Goal: Transaction & Acquisition: Purchase product/service

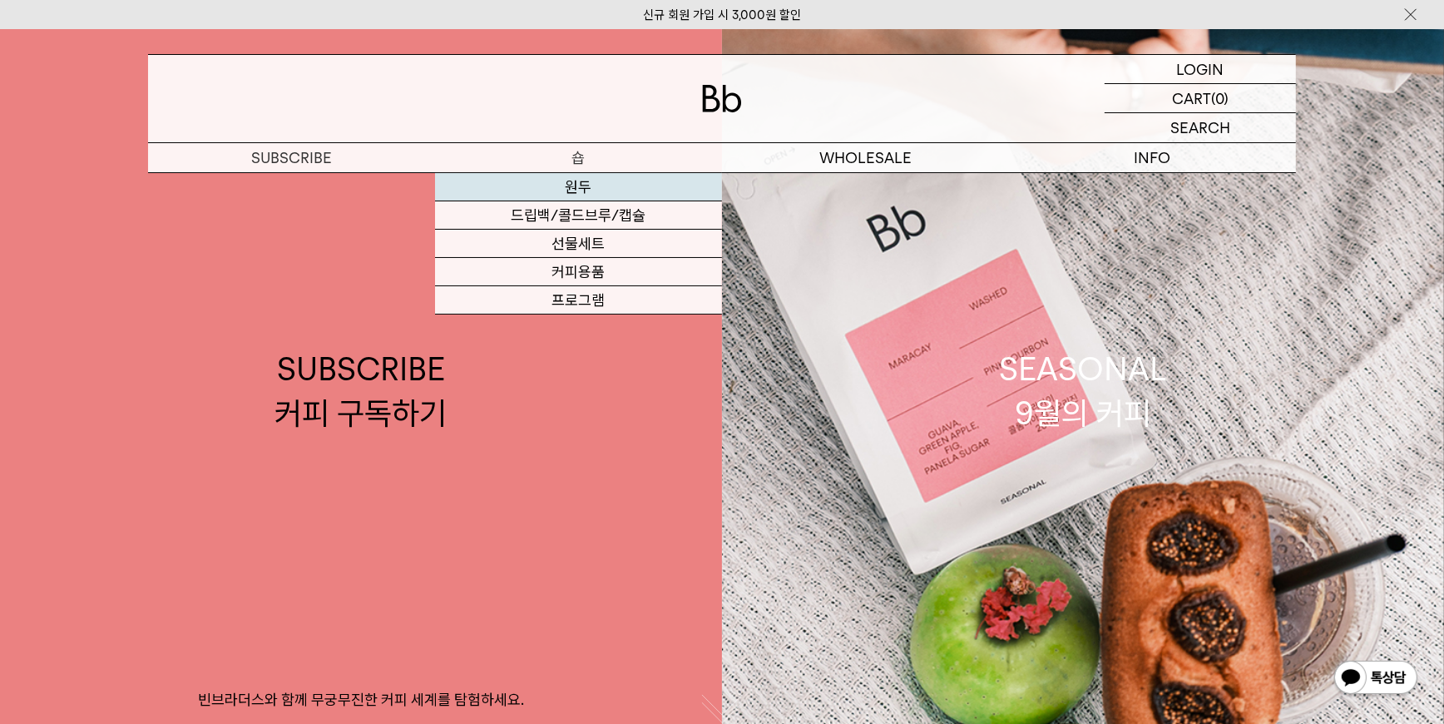
click at [605, 191] on link "원두" at bounding box center [578, 187] width 287 height 28
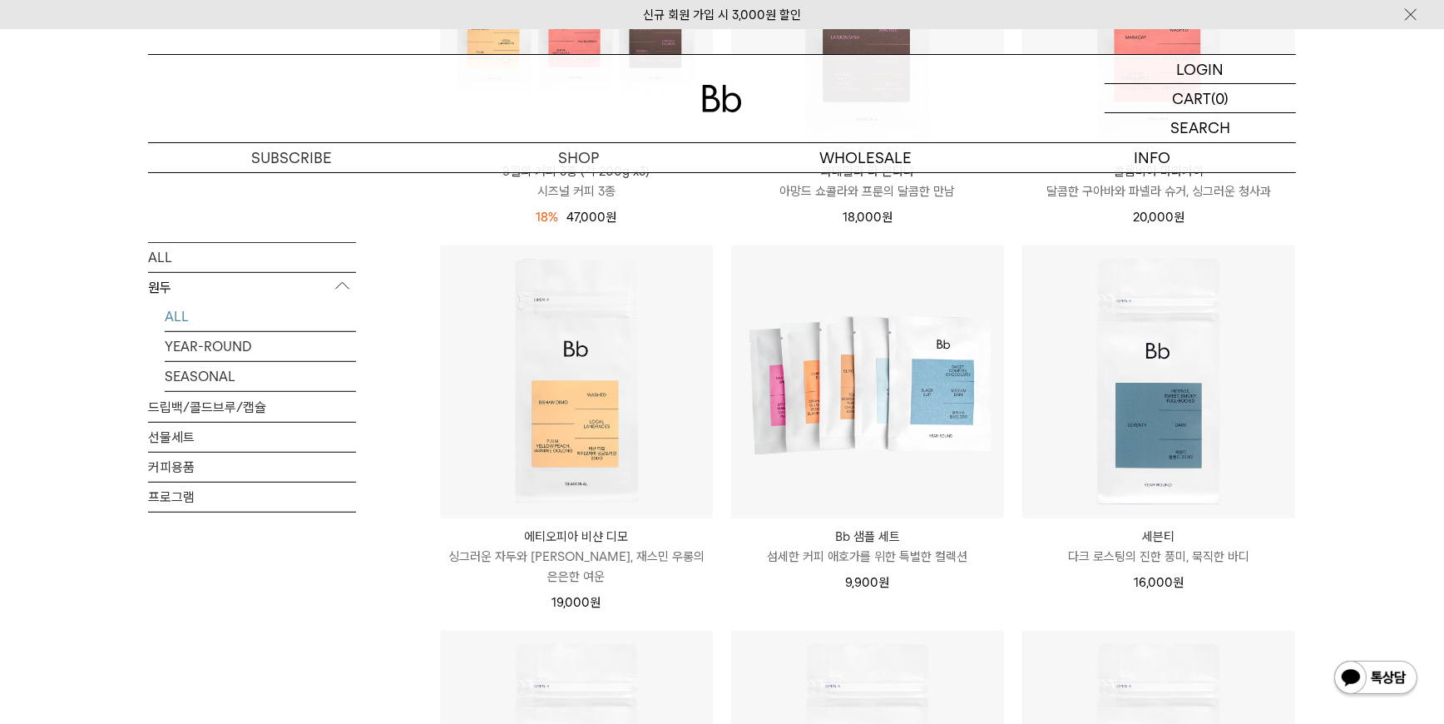
scroll to position [841, 0]
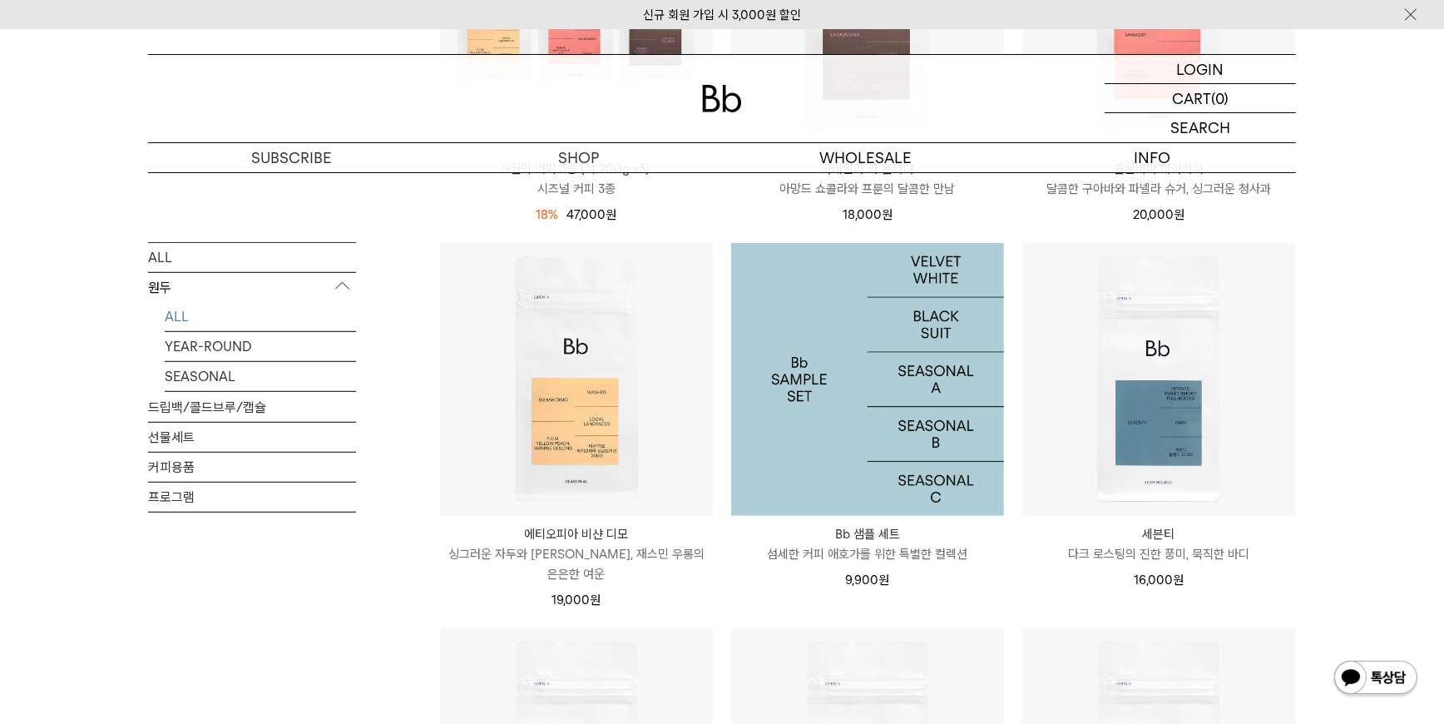
click at [887, 419] on img at bounding box center [867, 379] width 273 height 273
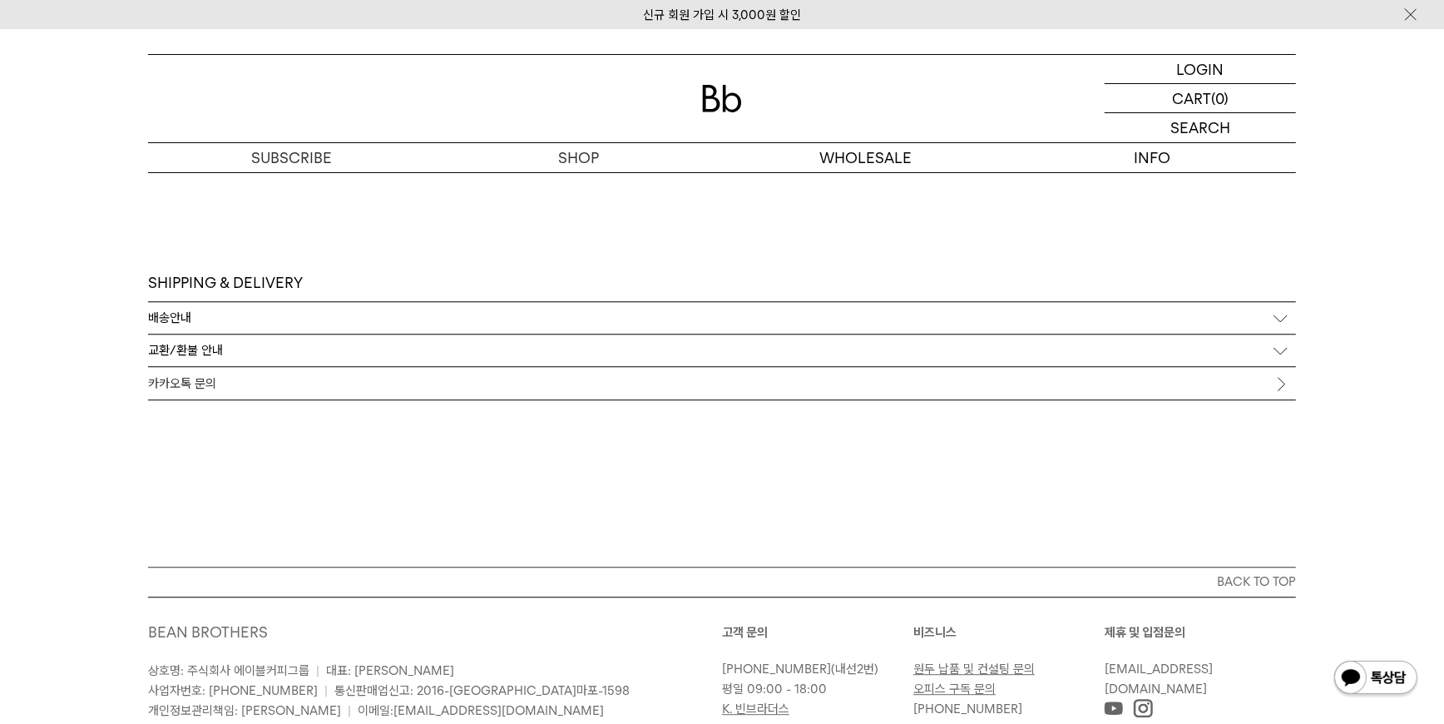
scroll to position [4116, 0]
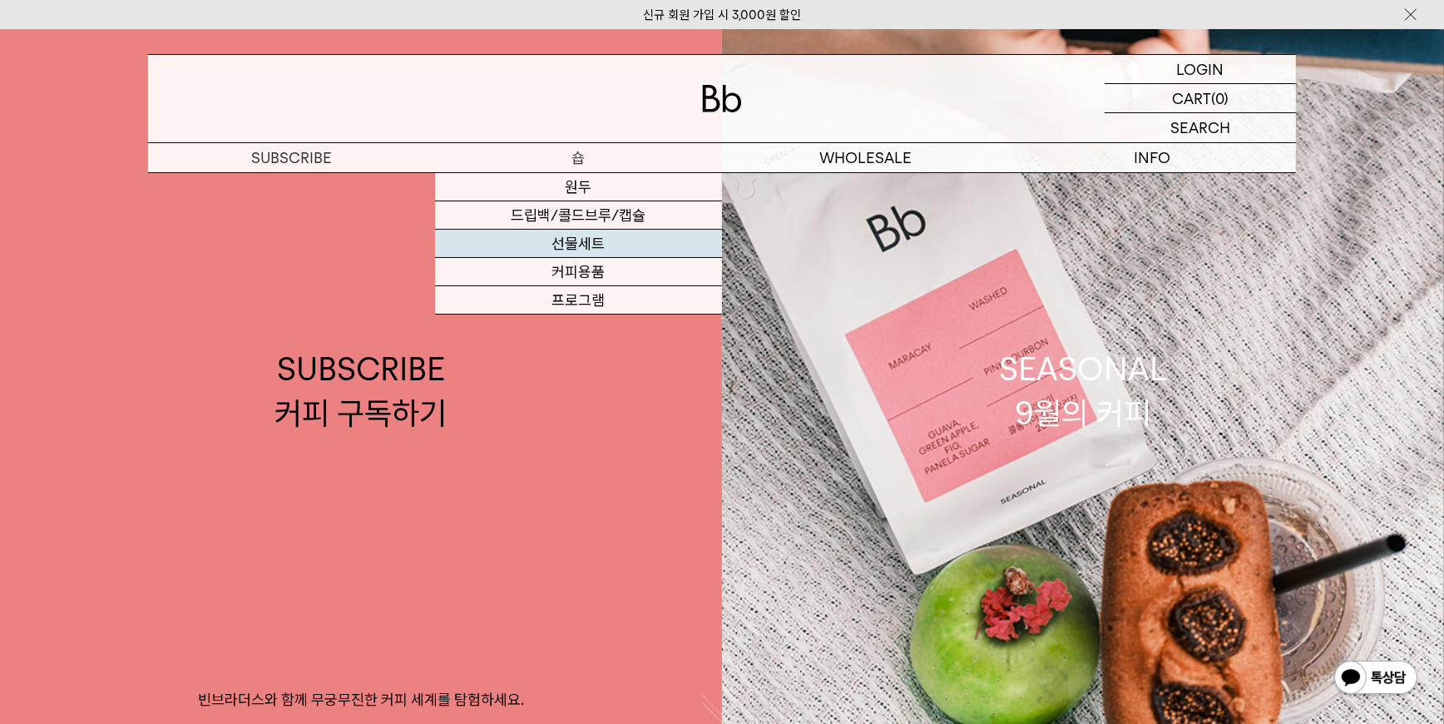
click at [598, 244] on link "선물세트" at bounding box center [578, 244] width 287 height 28
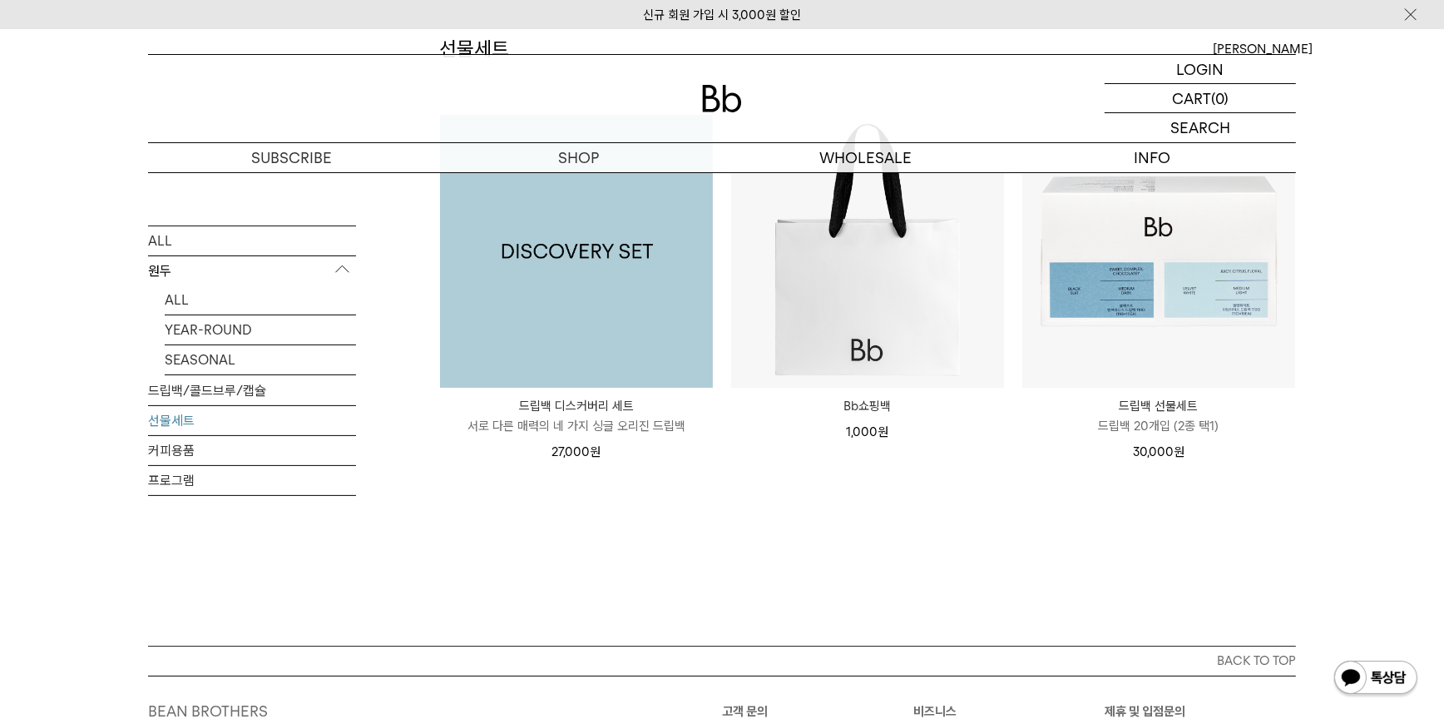
scroll to position [301, 0]
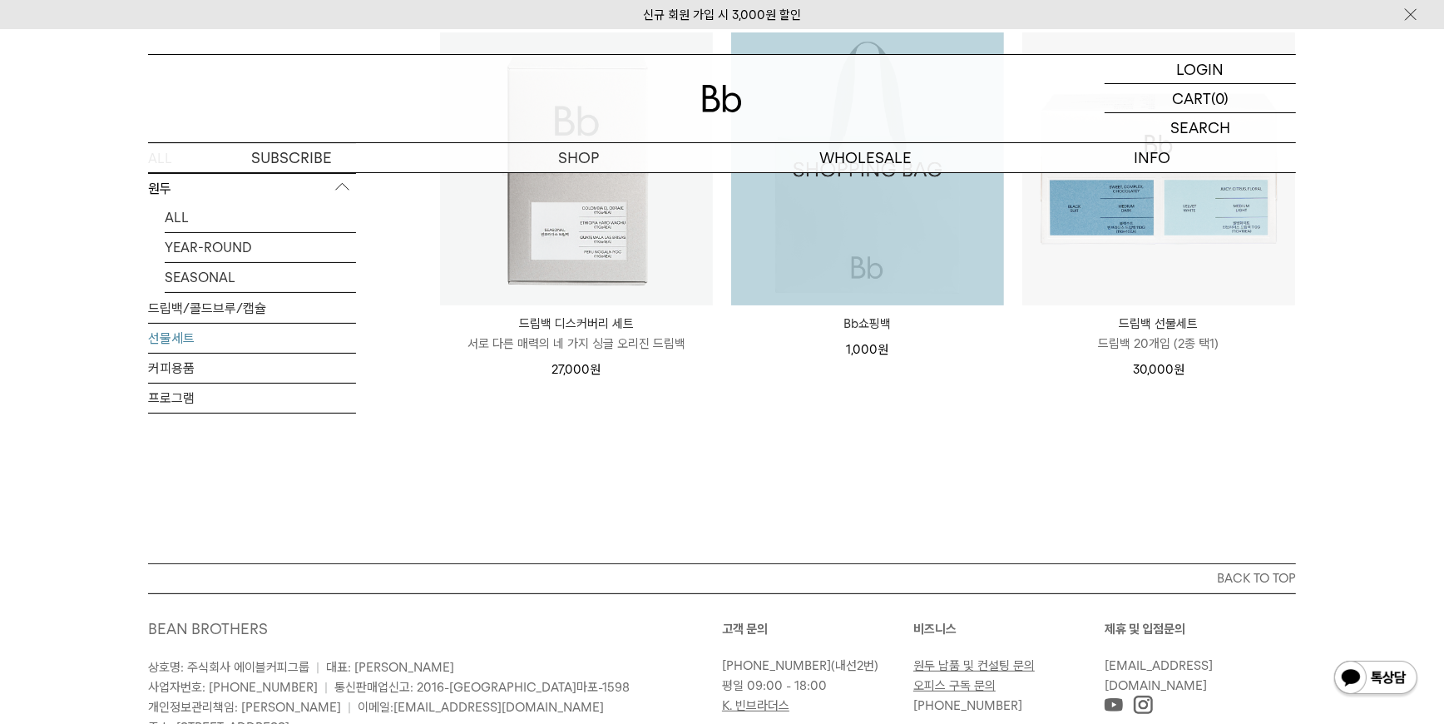
click at [635, 209] on img at bounding box center [576, 168] width 273 height 273
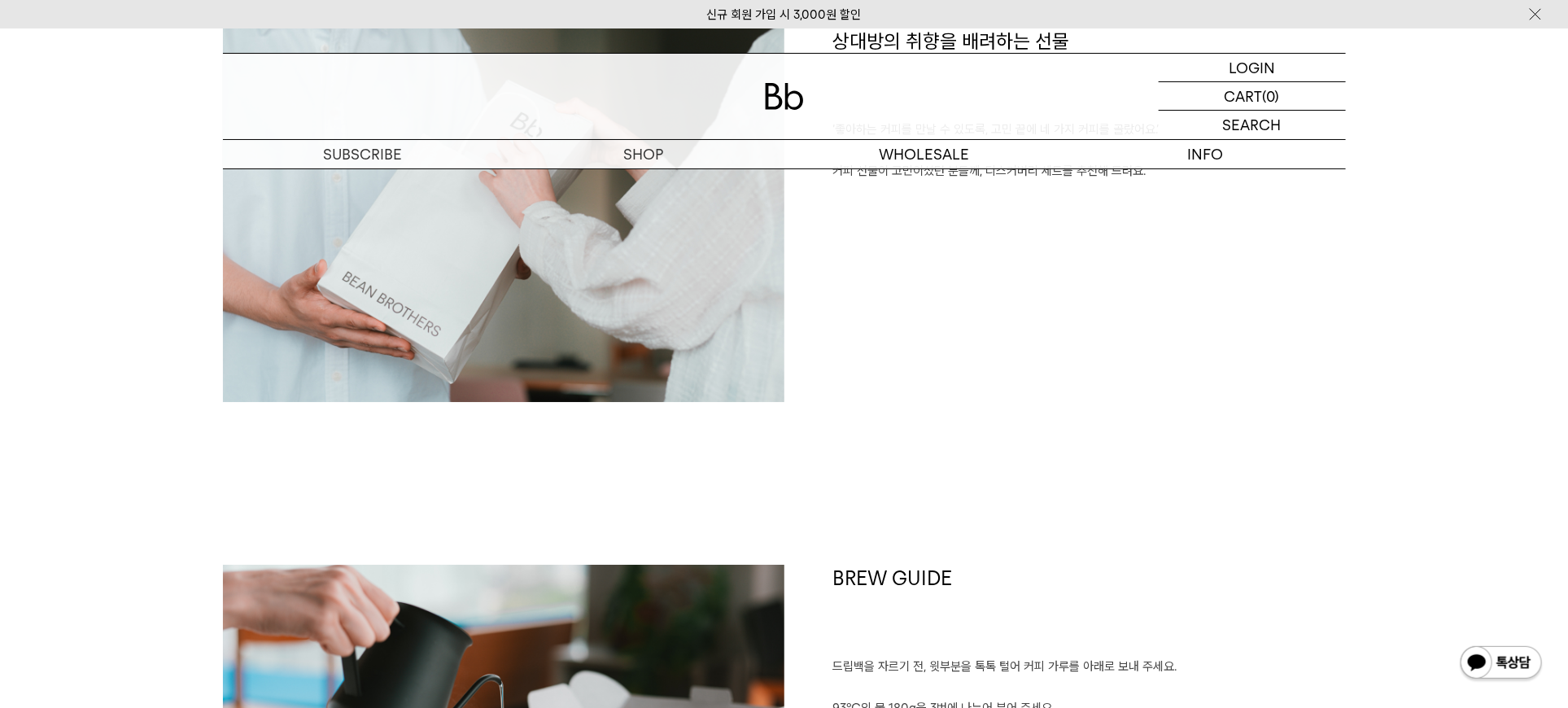
scroll to position [1854, 0]
